Goal: Information Seeking & Learning: Learn about a topic

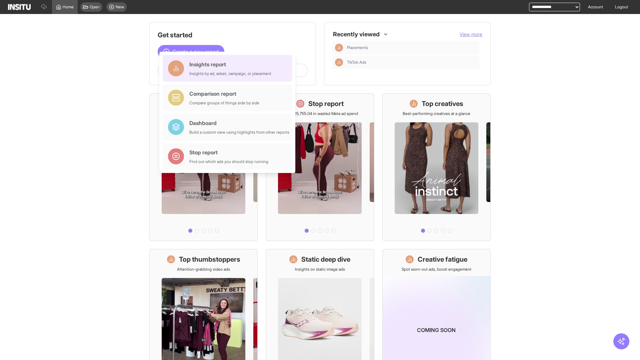
click at [229, 68] on div "Insights report Insights by ad, adset, campaign, or placement" at bounding box center [230, 68] width 82 height 16
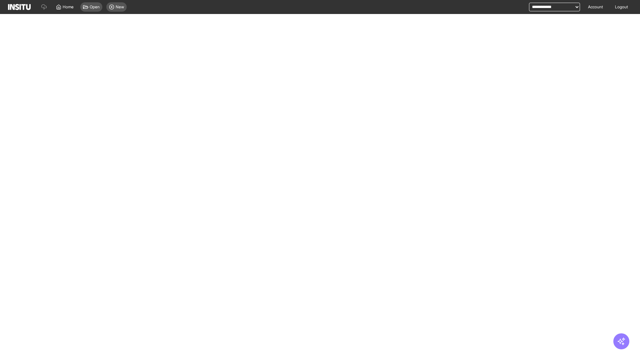
select select "**"
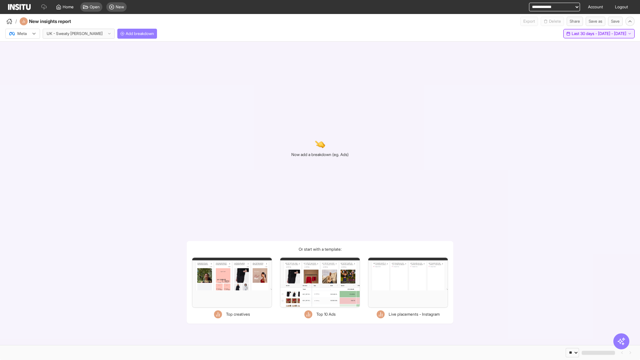
click at [585, 34] on span "Last 30 days - [DATE] - [DATE]" at bounding box center [599, 33] width 55 height 5
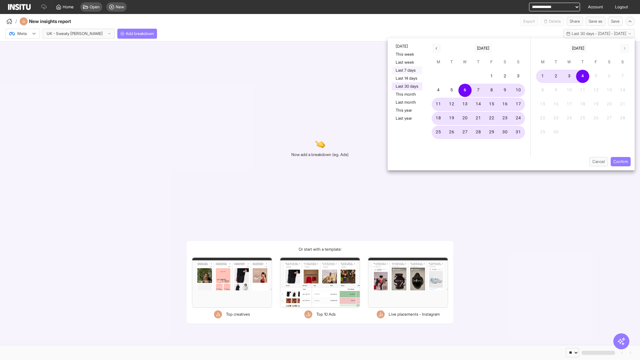
click at [407, 70] on button "Last 7 days" at bounding box center [407, 70] width 31 height 8
